Goal: Information Seeking & Learning: Check status

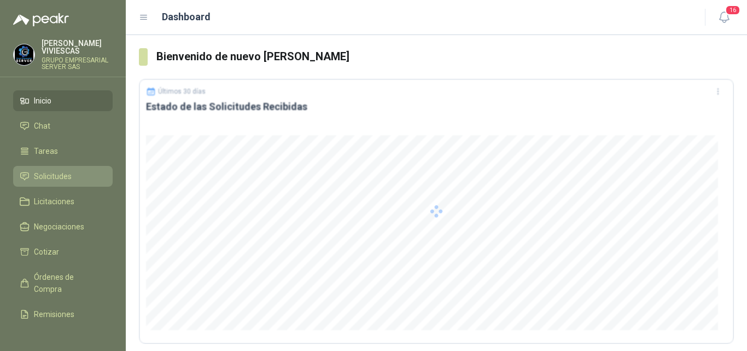
click at [57, 176] on span "Solicitudes" at bounding box center [53, 176] width 38 height 12
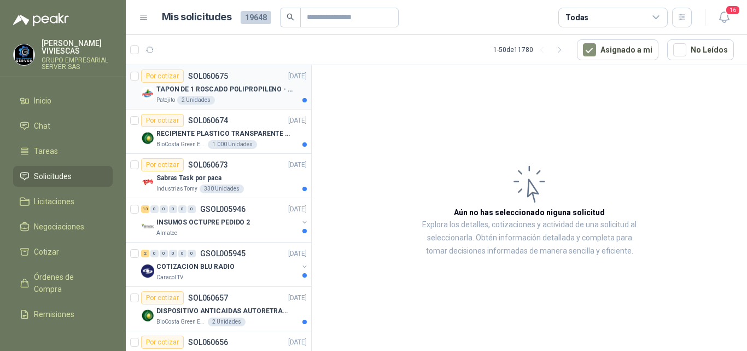
click at [233, 86] on p "TAPON DE 1 ROSCADO POLIPROPILENO - HEMBRA NPT" at bounding box center [224, 89] width 136 height 10
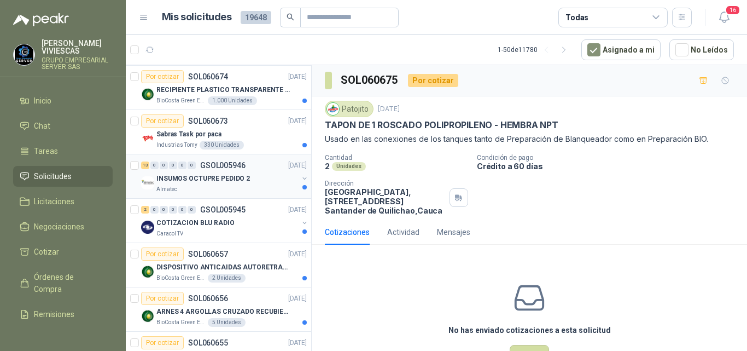
scroll to position [55, 0]
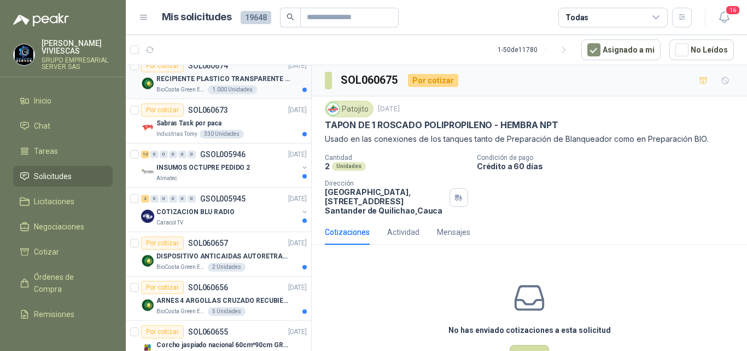
click at [220, 79] on p "RECIPIENTE PLASTICO TRANSPARENTE 500 ML" at bounding box center [224, 79] width 136 height 10
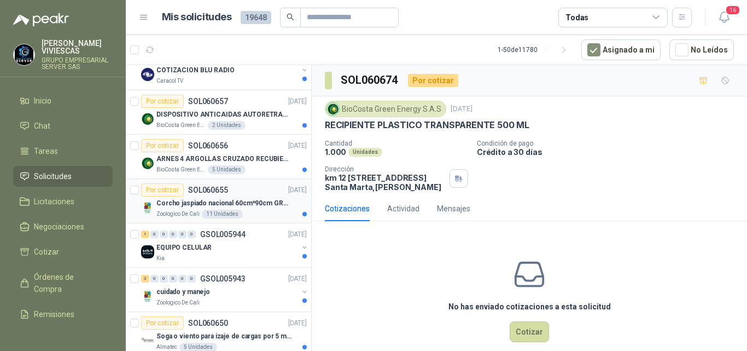
scroll to position [219, 0]
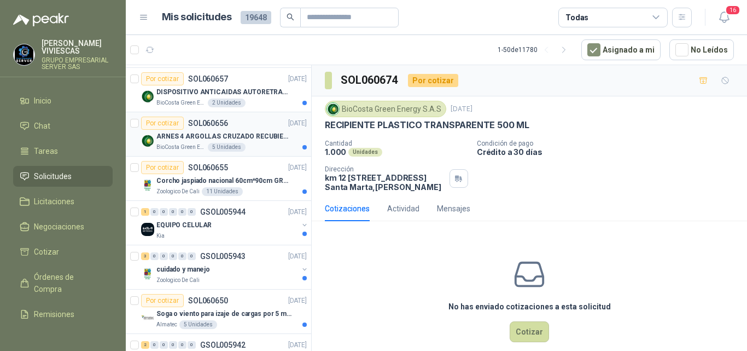
click at [229, 135] on p "ARNES 4 ARGOLLAS CRUZADO RECUBIERTO PVC" at bounding box center [224, 136] width 136 height 10
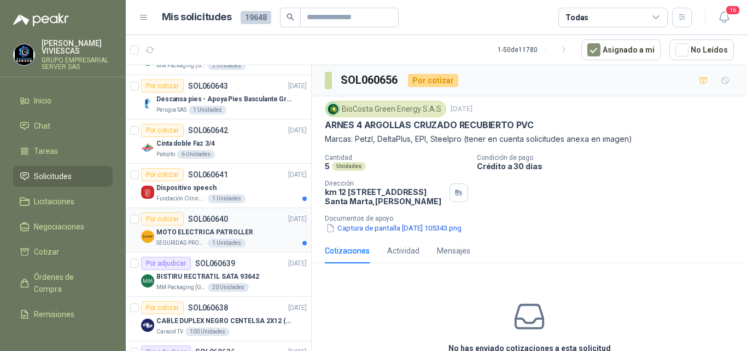
scroll to position [711, 0]
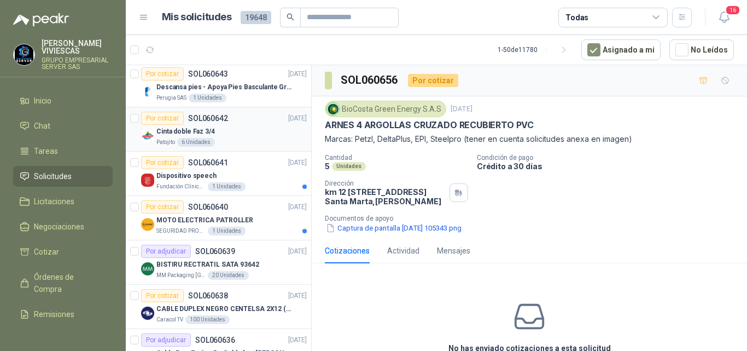
click at [196, 131] on p "Cinta doble Faz 3/4" at bounding box center [185, 131] width 59 height 10
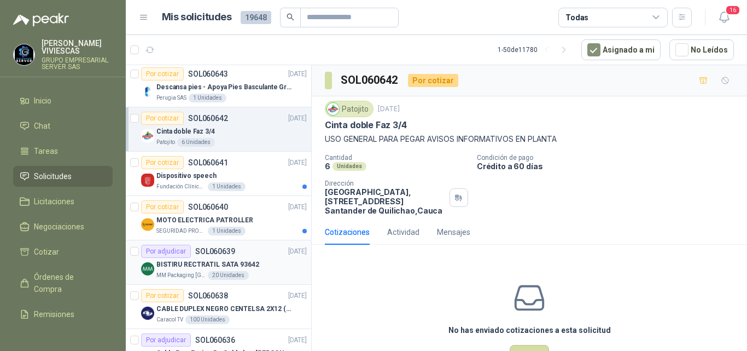
scroll to position [766, 0]
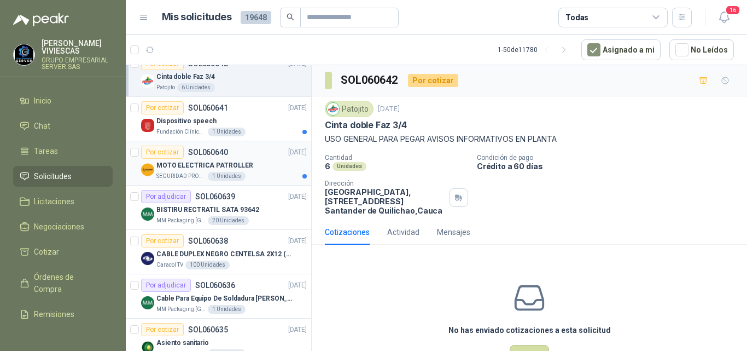
click at [184, 165] on p "MOTO ELECTRICA PATROLLER" at bounding box center [204, 165] width 97 height 10
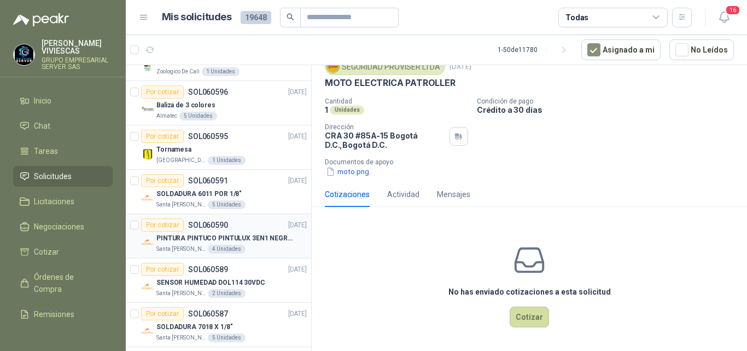
scroll to position [1951, 0]
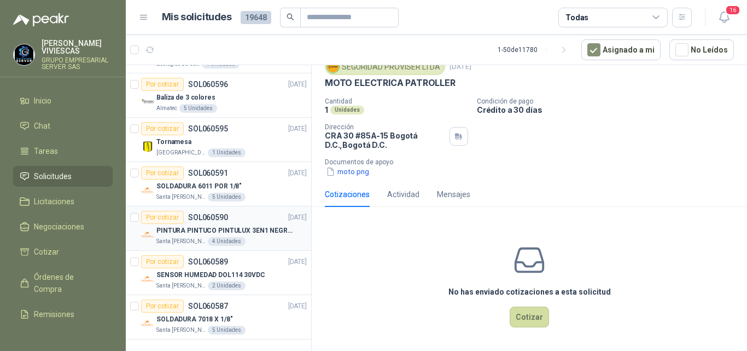
click at [213, 225] on p "PINTURA PINTUCO PINTULUX 3EN1 NEGRO X G" at bounding box center [224, 230] width 136 height 10
